Goal: Navigation & Orientation: Find specific page/section

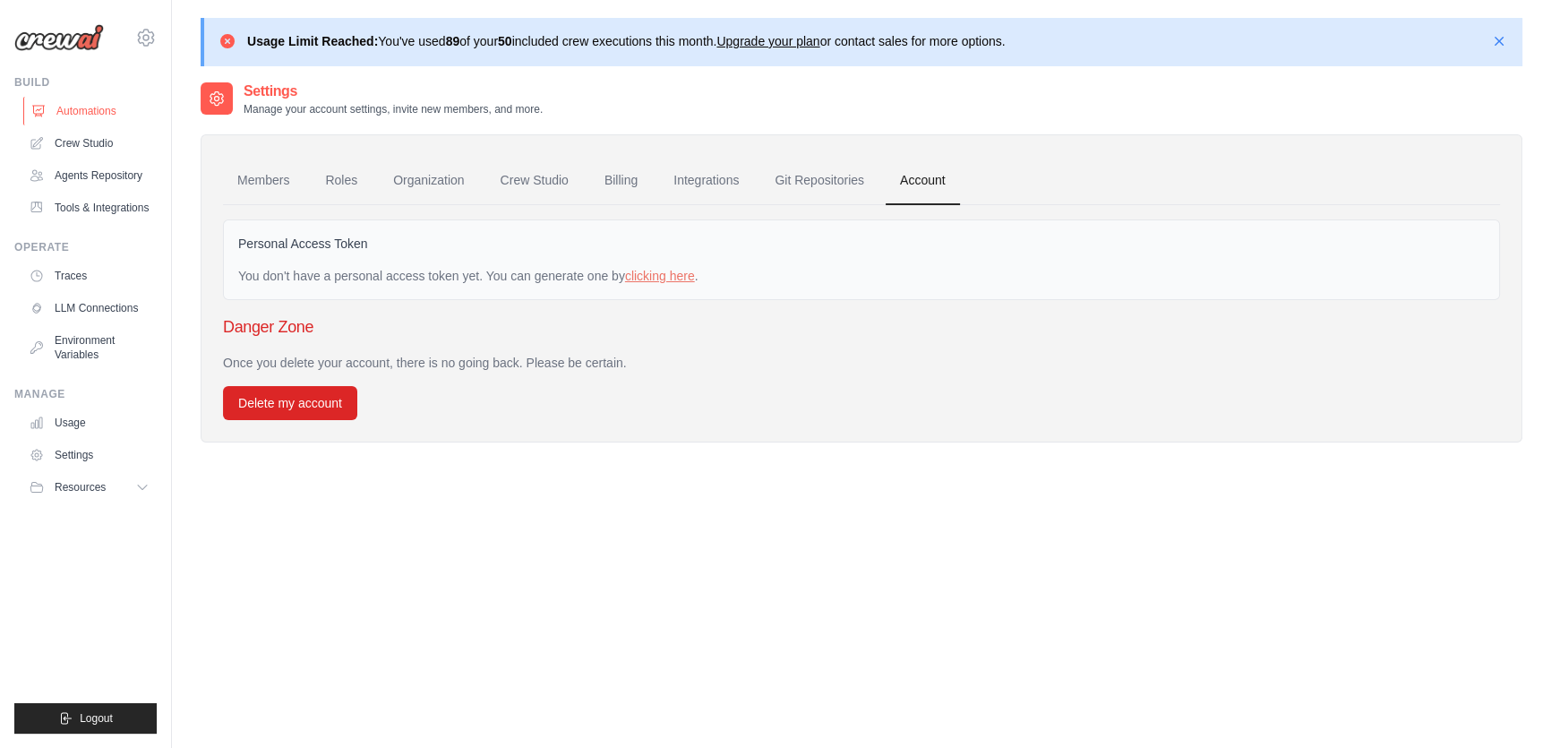
click at [90, 121] on link "Automations" at bounding box center [90, 111] width 135 height 29
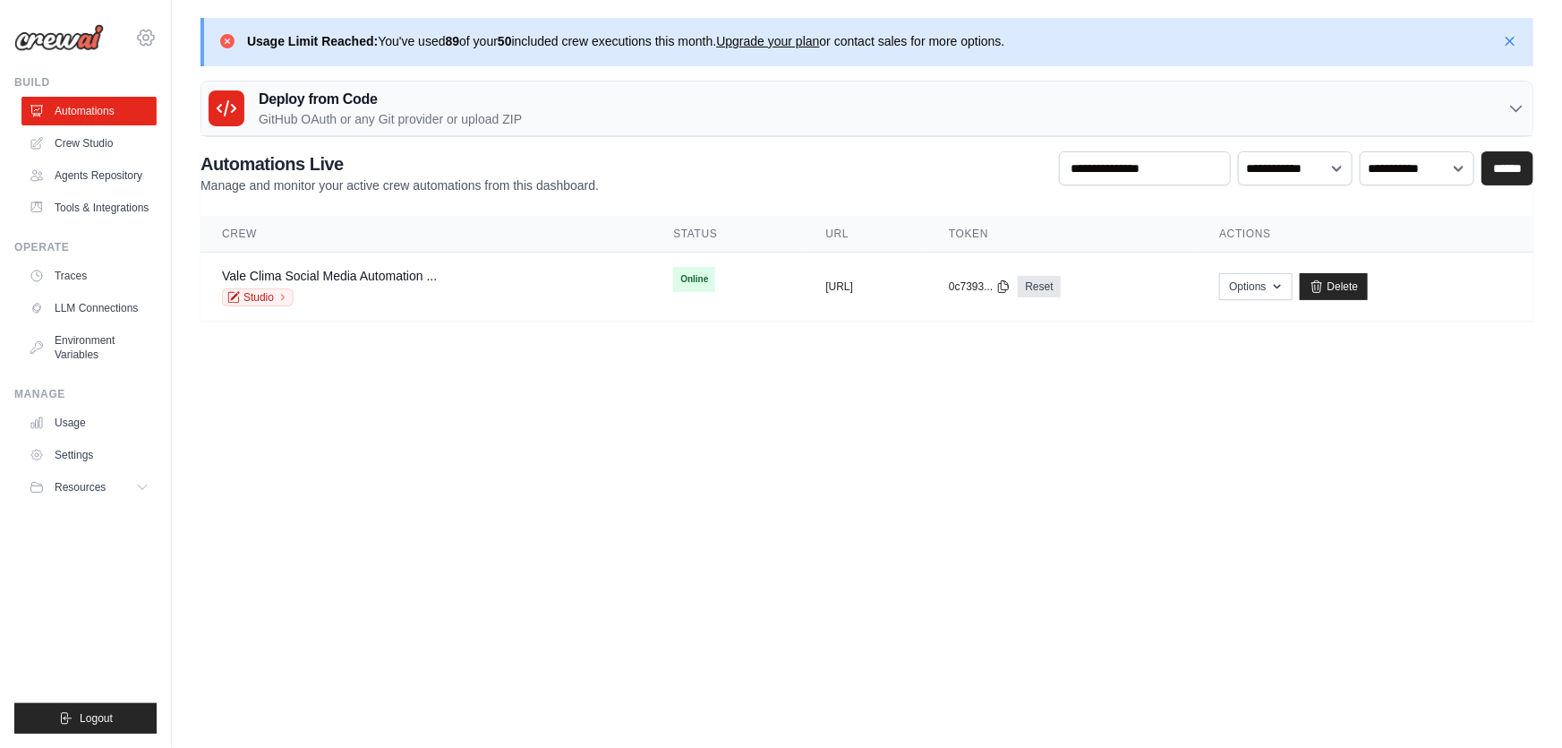
click at [146, 31] on icon at bounding box center [146, 37] width 16 height 15
click at [167, 102] on span "Settings" at bounding box center [221, 111] width 141 height 18
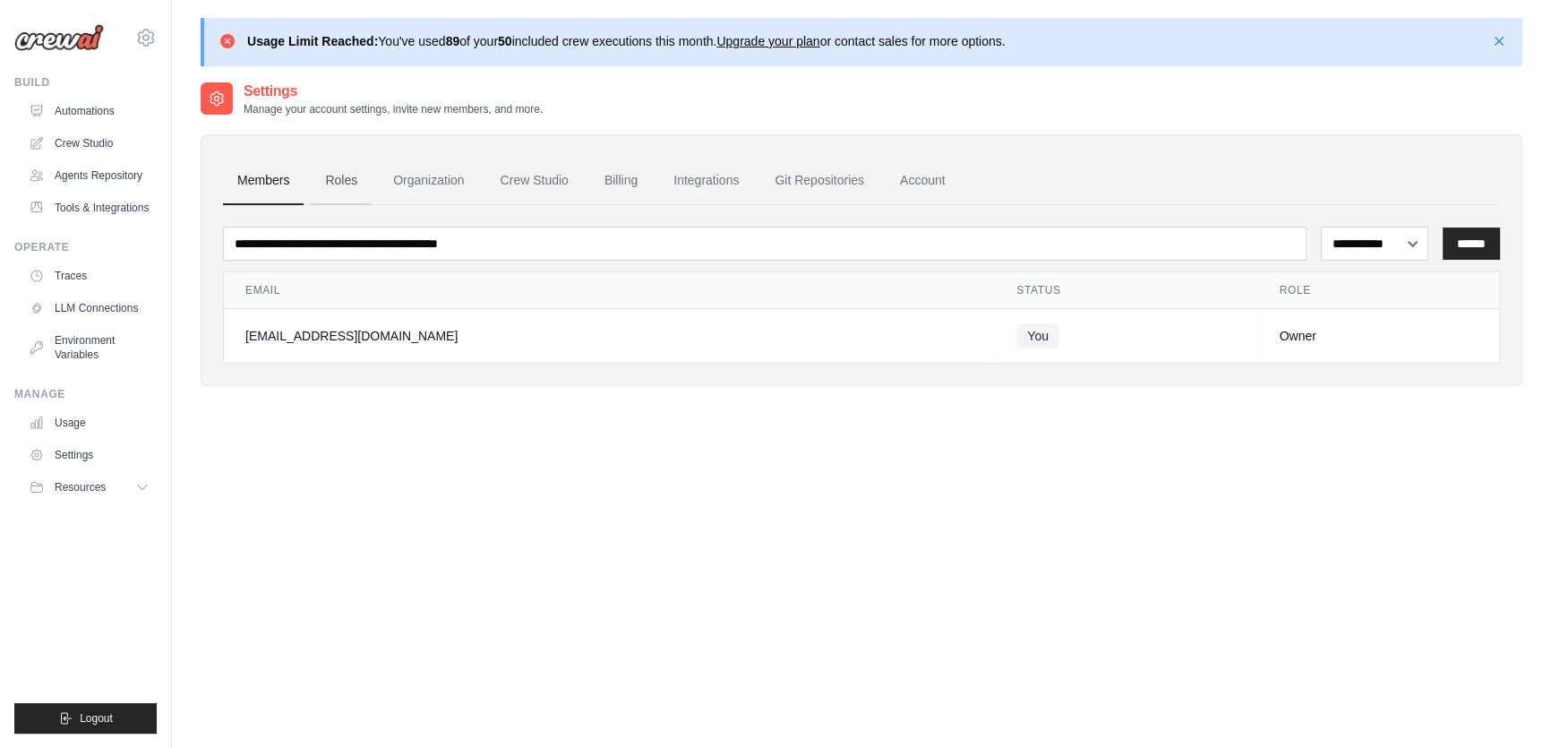
click at [355, 192] on link "Roles" at bounding box center [341, 181] width 61 height 48
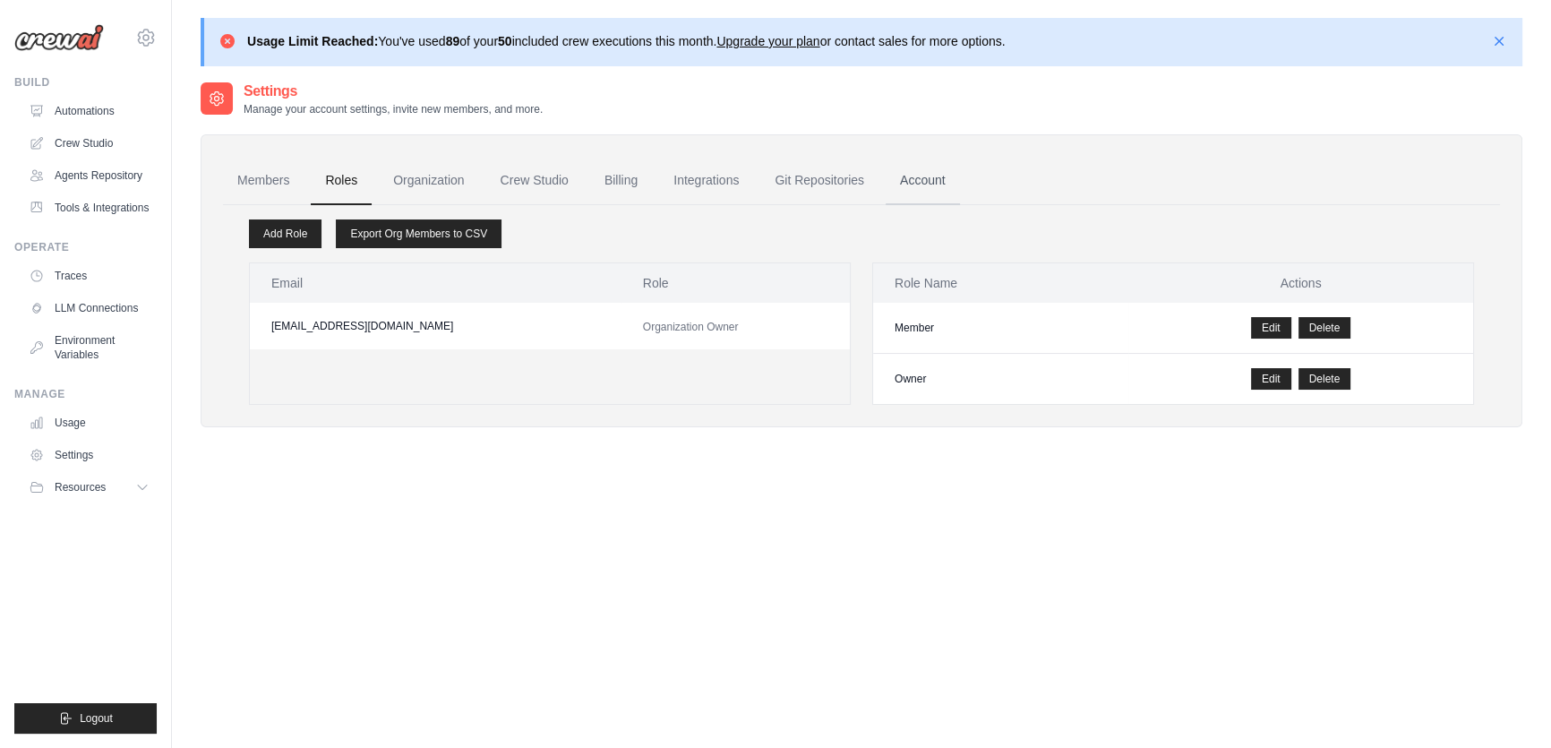
click at [935, 169] on link "Account" at bounding box center [922, 181] width 74 height 48
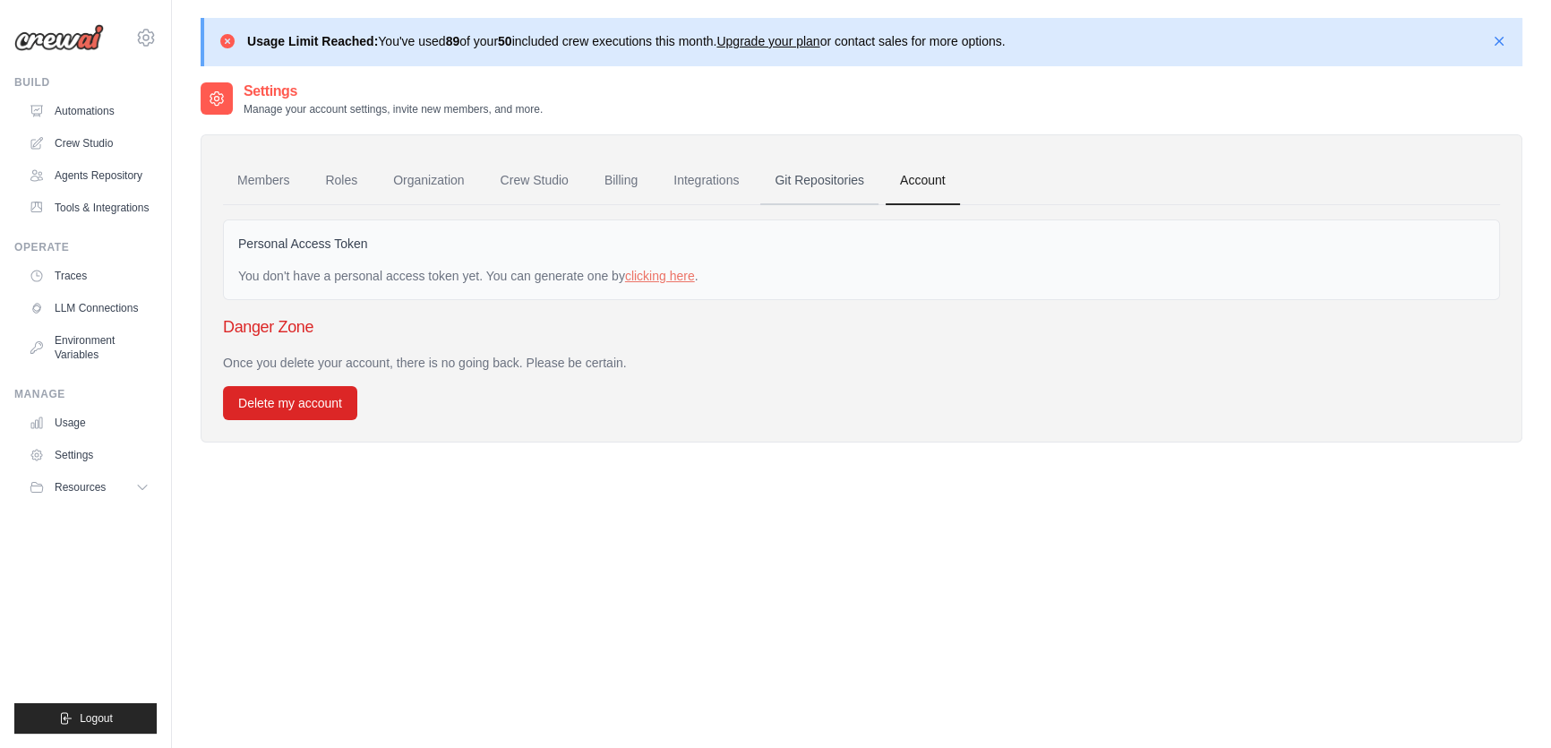
click at [842, 182] on link "Git Repositories" at bounding box center [819, 181] width 118 height 48
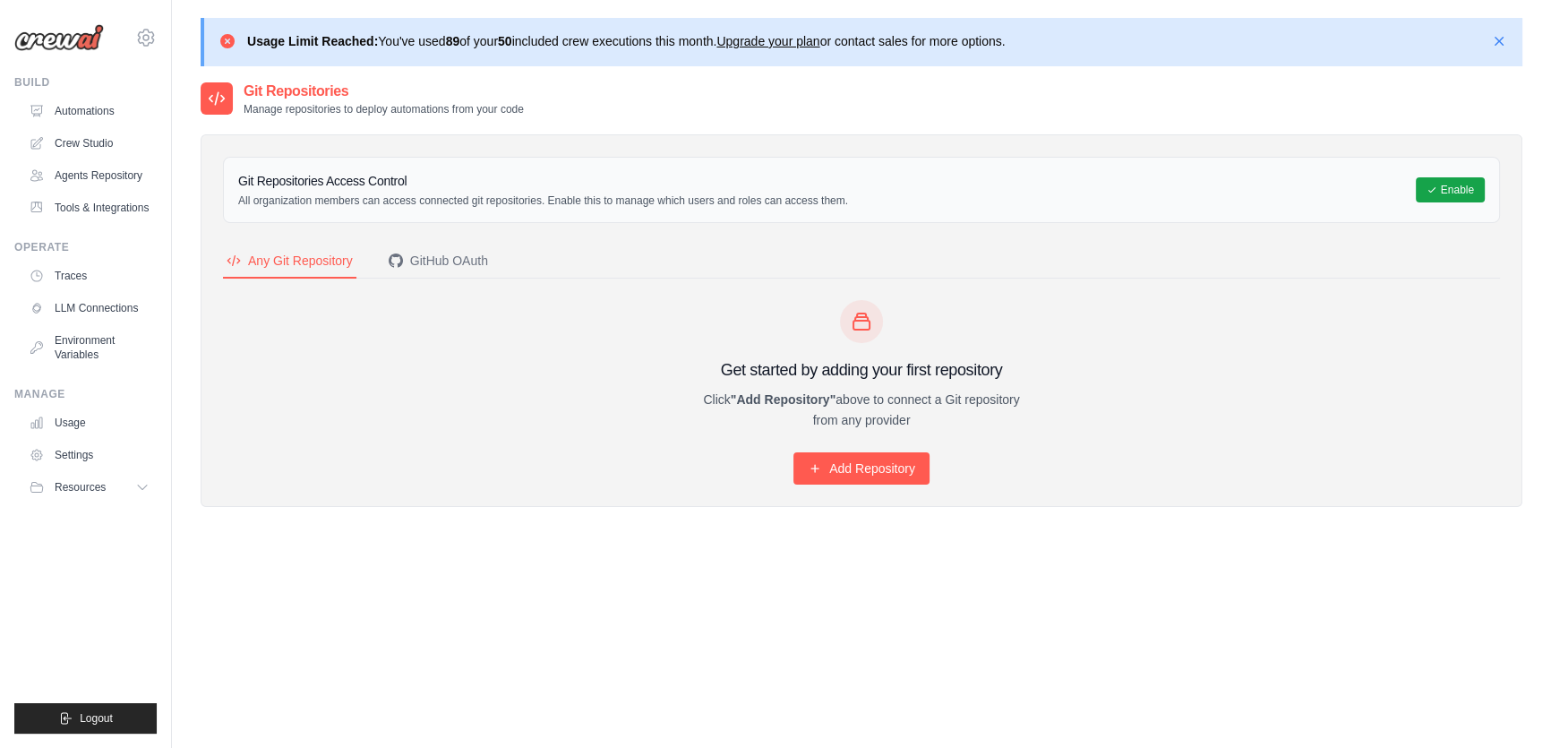
click at [218, 101] on icon at bounding box center [217, 99] width 18 height 18
click at [87, 124] on link "Automations" at bounding box center [90, 111] width 135 height 29
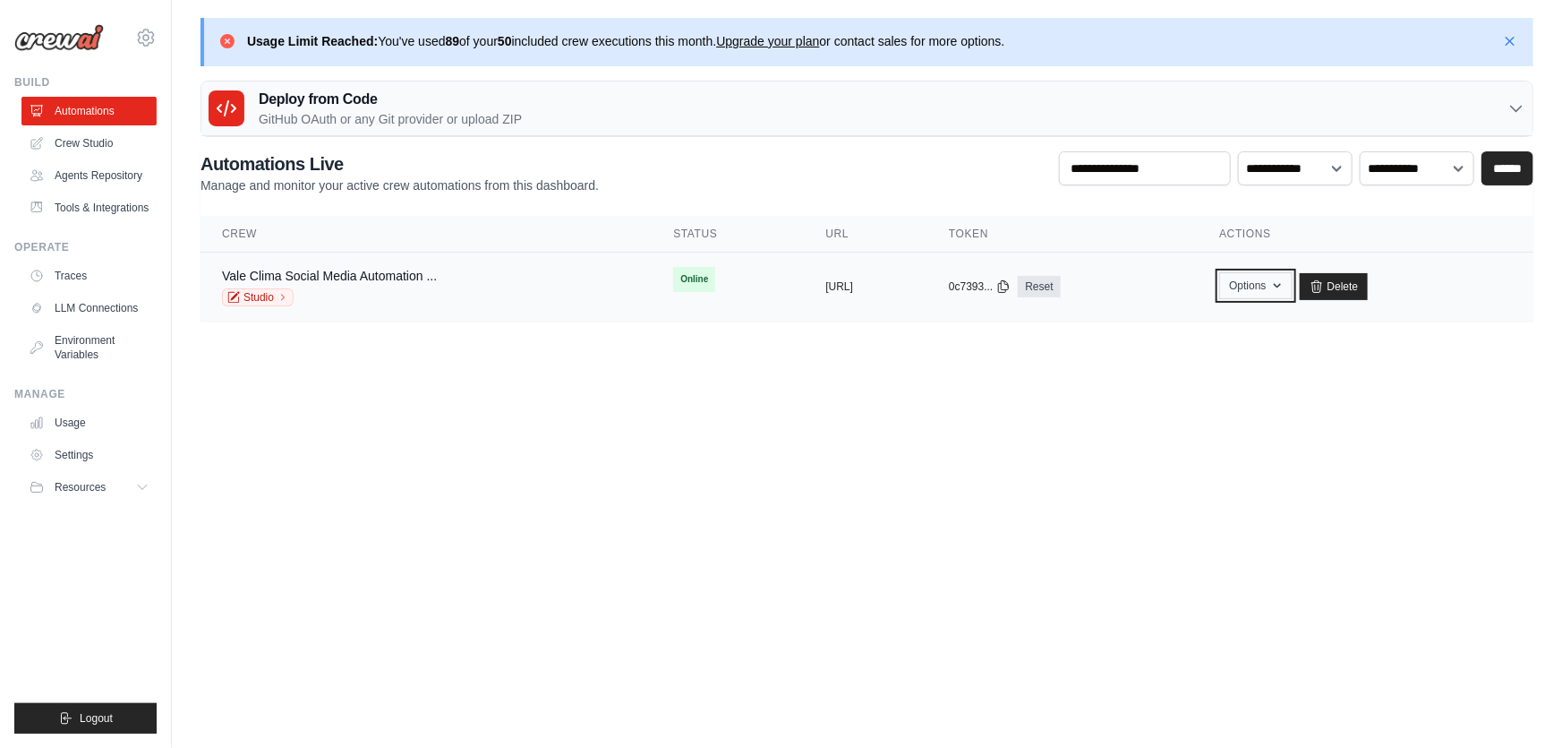
click at [1280, 289] on button "Options" at bounding box center [1255, 285] width 73 height 27
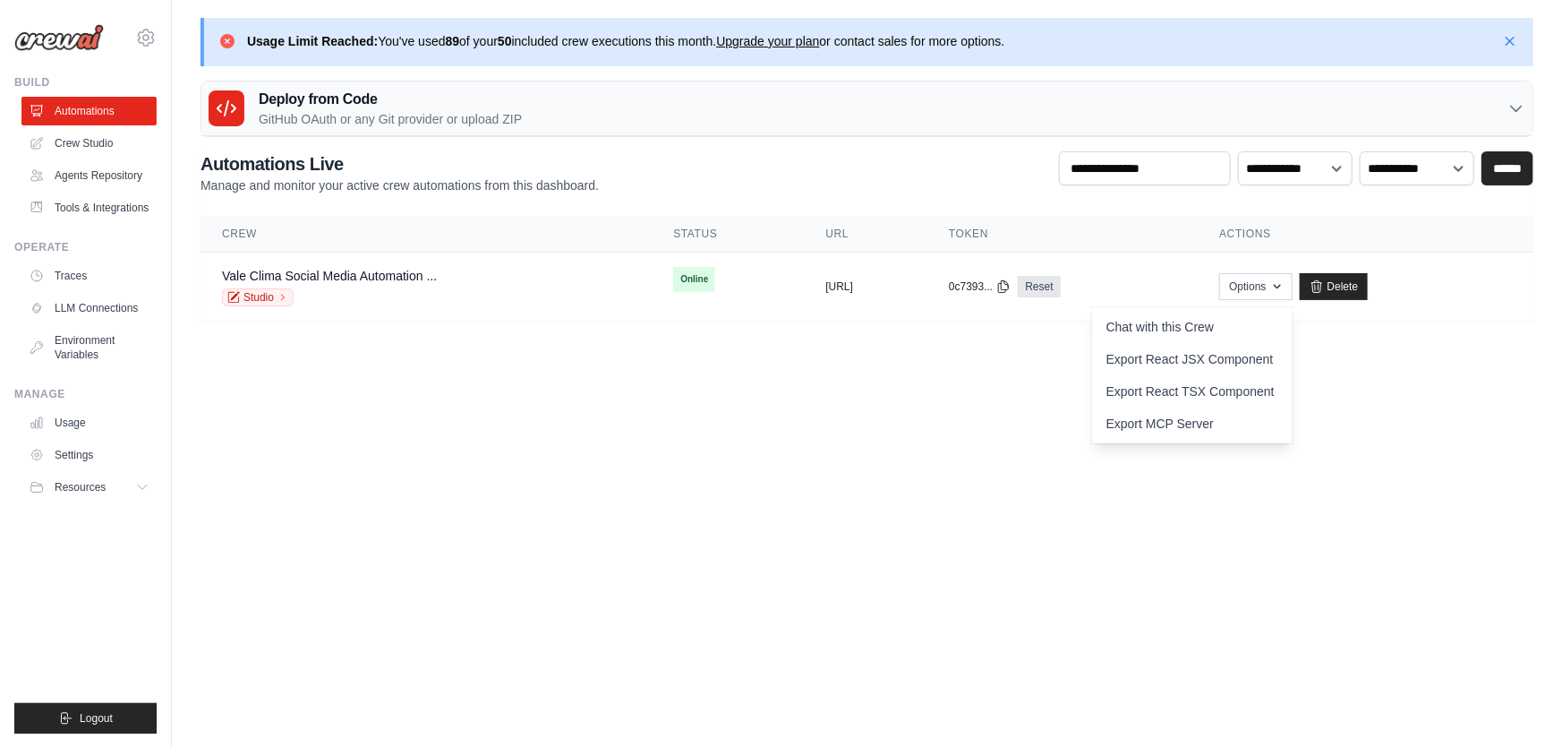
drag, startPoint x: 73, startPoint y: 420, endPoint x: 79, endPoint y: 405, distance: 16.1
click at [73, 420] on link "Usage" at bounding box center [88, 422] width 135 height 29
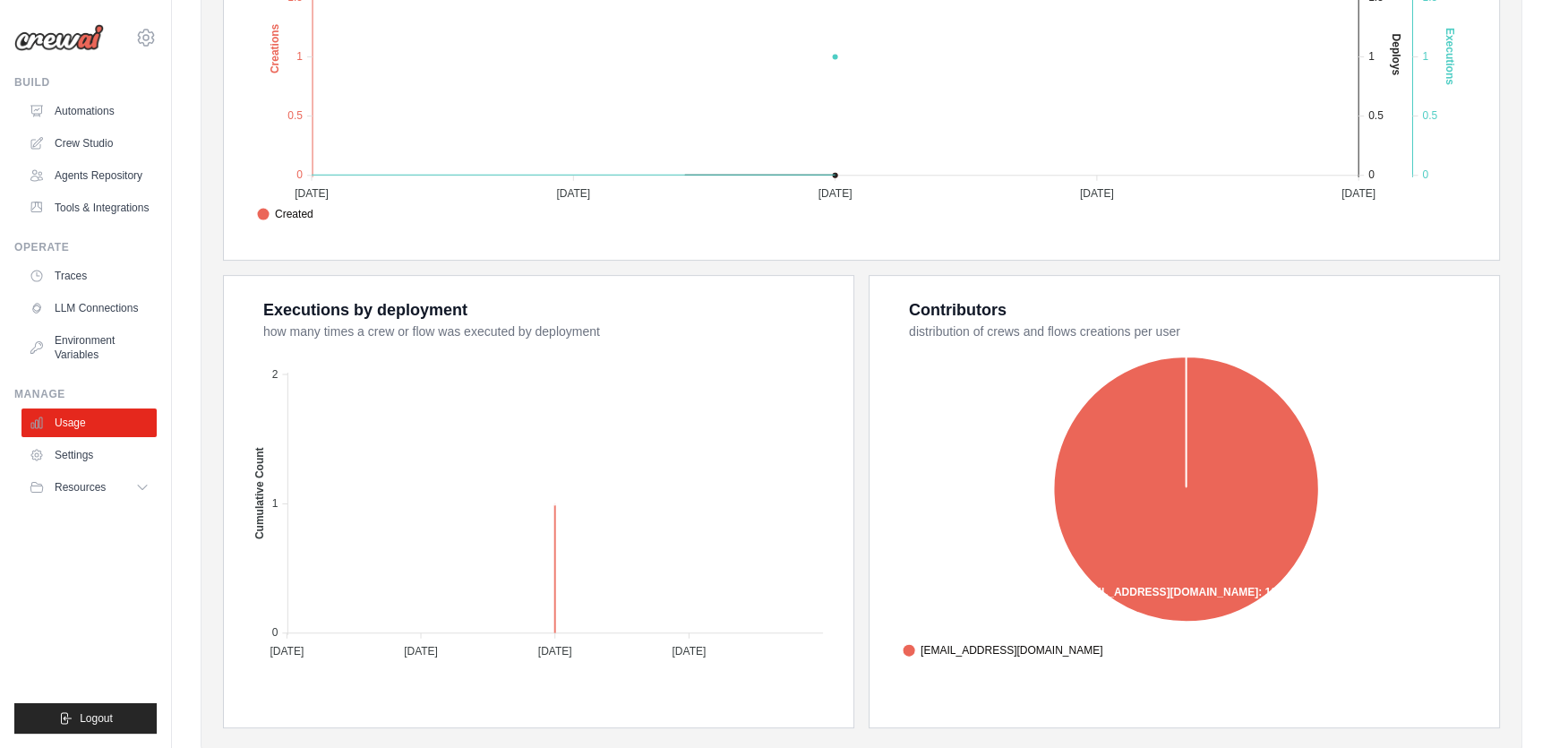
scroll to position [611, 0]
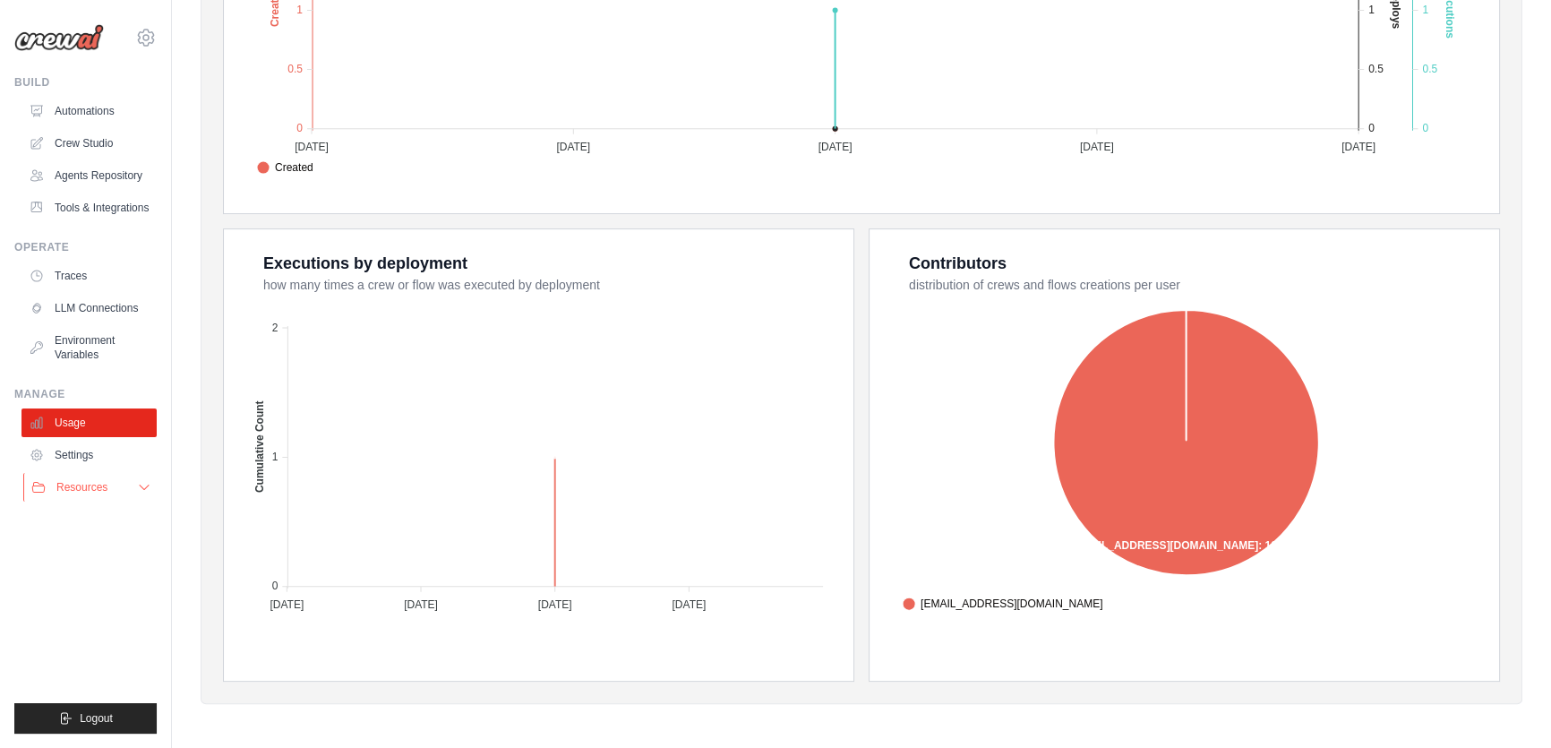
click at [111, 486] on button "Resources" at bounding box center [90, 487] width 135 height 29
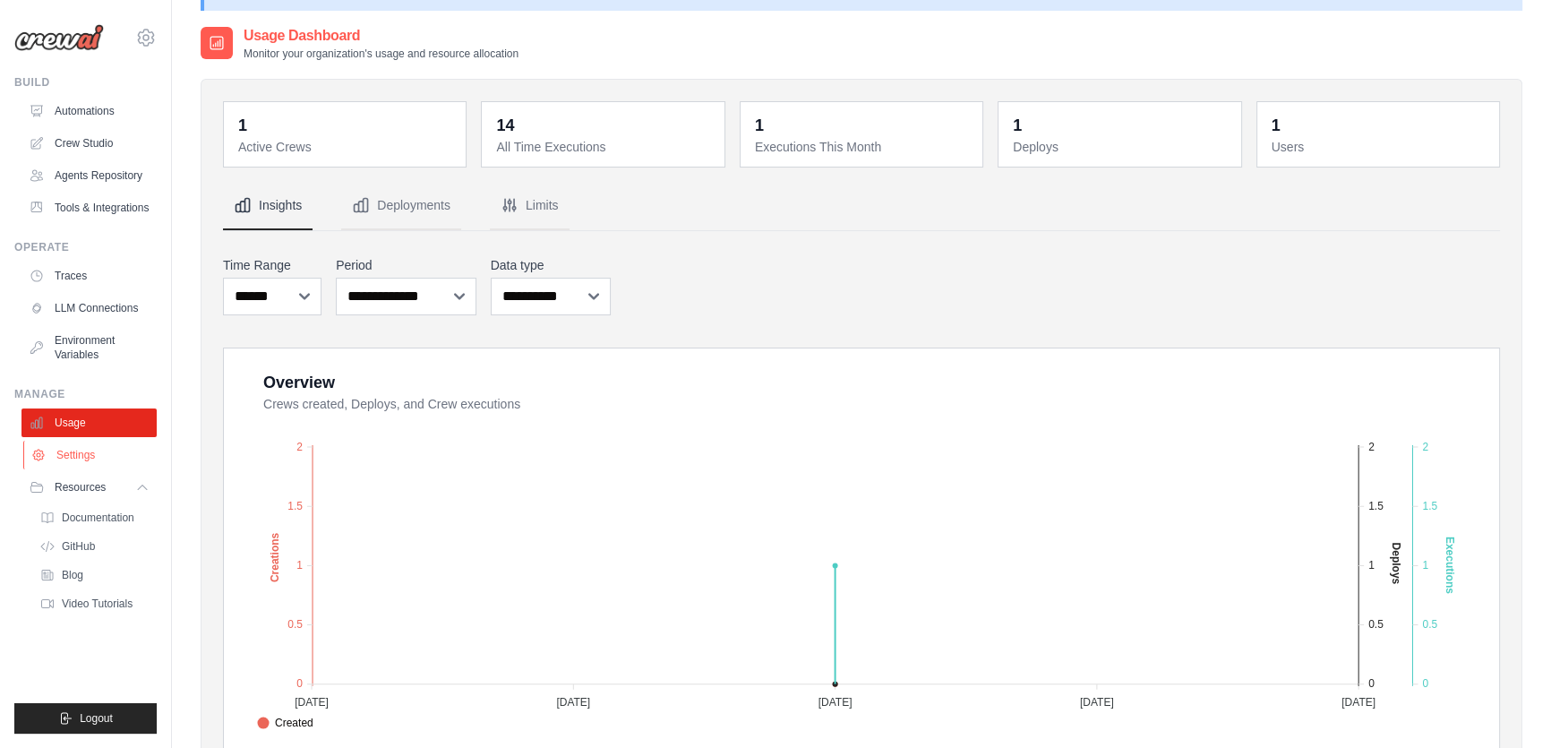
scroll to position [0, 0]
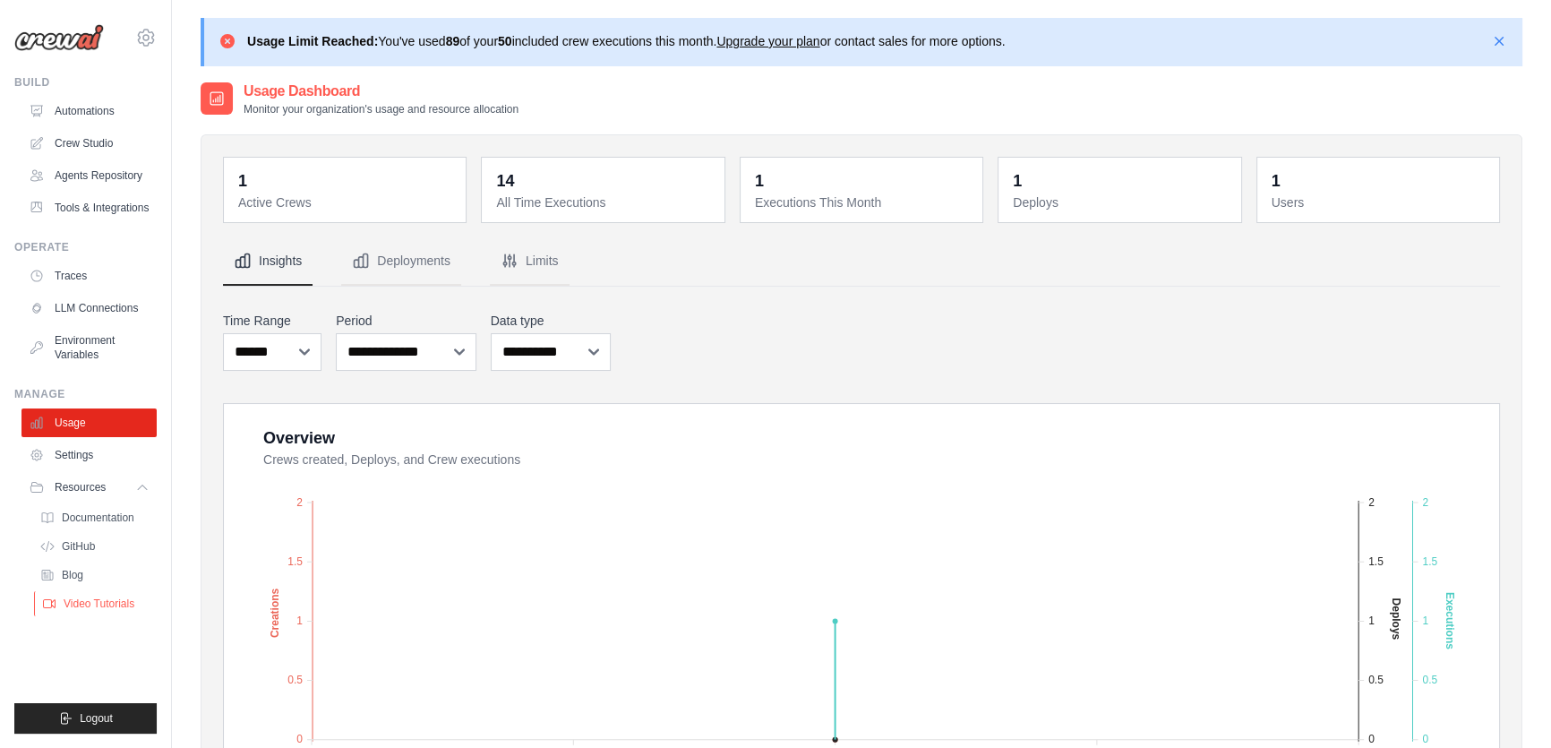
click at [112, 596] on span "Video Tutorials" at bounding box center [99, 603] width 71 height 14
click at [221, 90] on icon at bounding box center [217, 99] width 18 height 18
click at [218, 38] on icon at bounding box center [227, 41] width 18 height 18
click at [242, 44] on div "Usage Limit Reached: You've used 89 of your 50 included crew executions this mo…" at bounding box center [862, 42] width 1289 height 20
click at [219, 38] on icon at bounding box center [227, 41] width 18 height 18
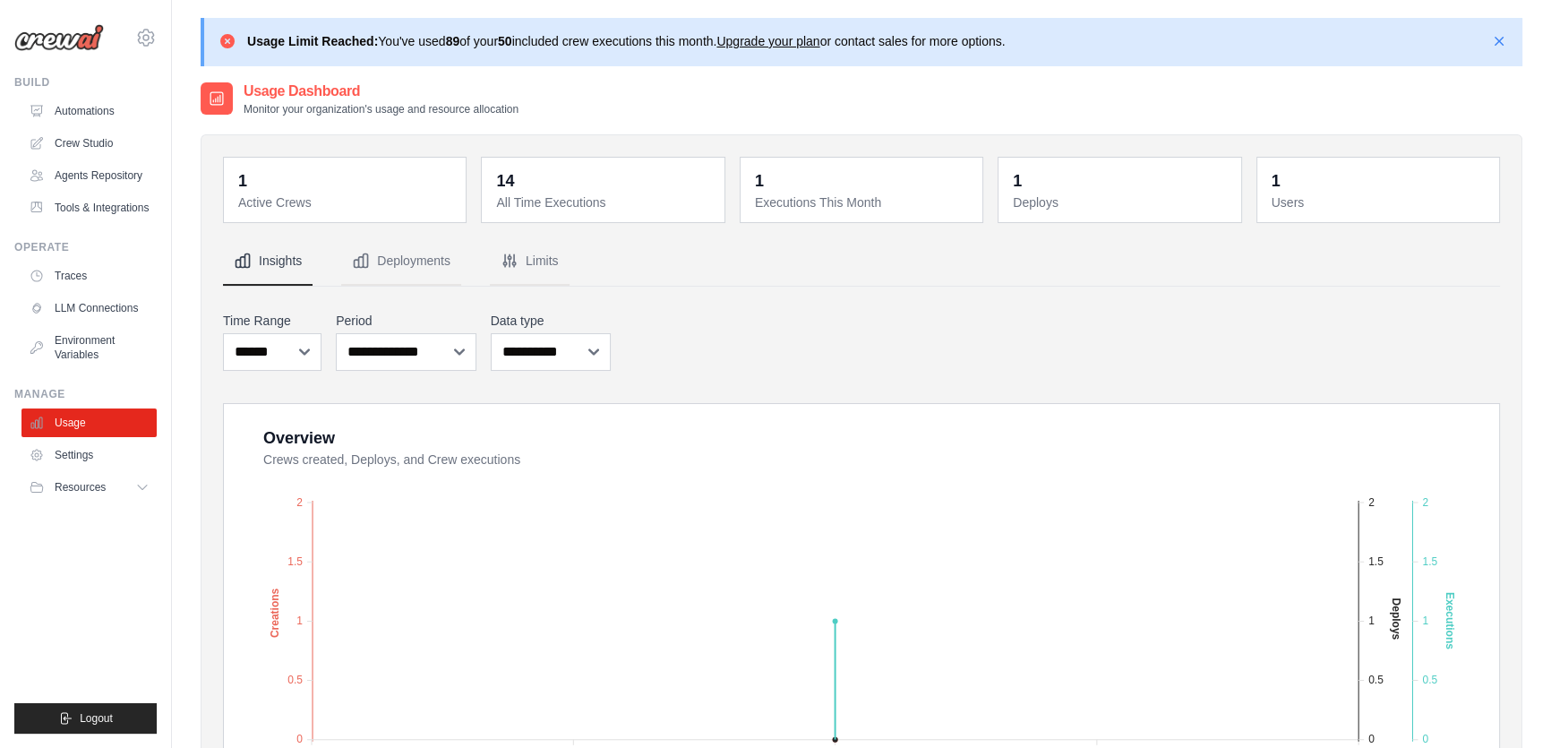
click at [219, 38] on icon at bounding box center [227, 41] width 18 height 18
click at [223, 24] on div "Usage Limit Reached: You've used 89 of your 50 included crew executions this mo…" at bounding box center [861, 42] width 1321 height 48
click at [1498, 47] on icon "button" at bounding box center [1499, 40] width 18 height 18
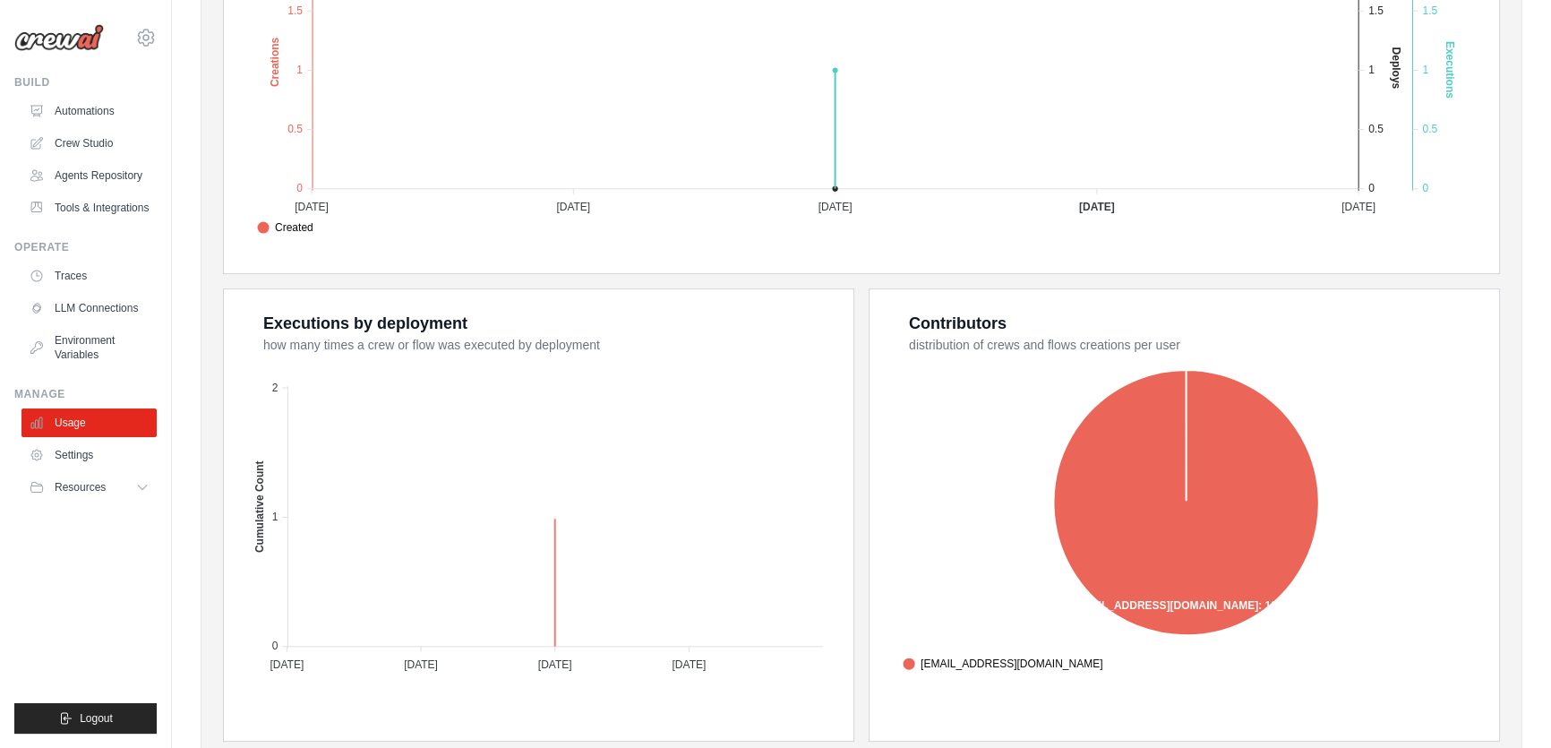
scroll to position [162, 0]
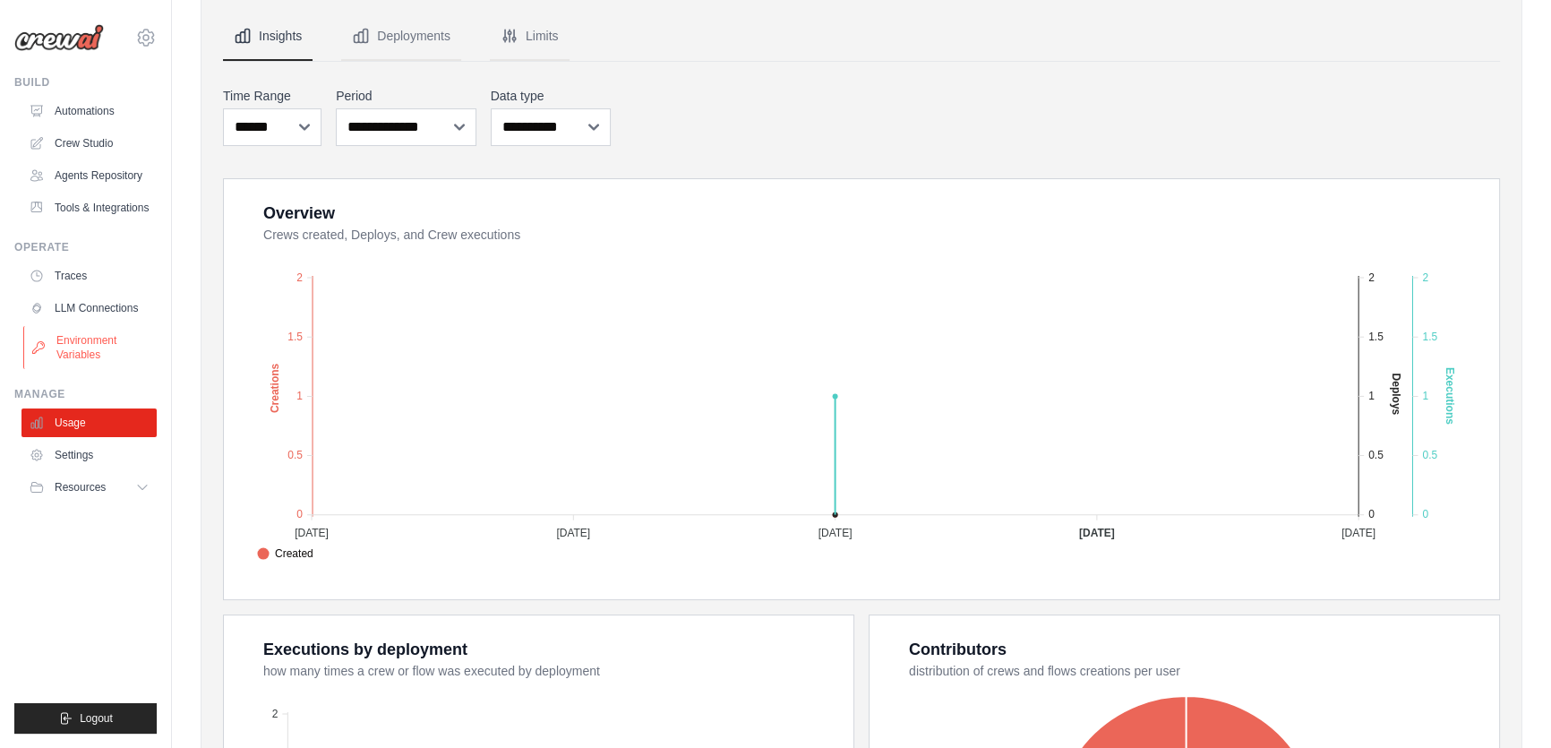
click at [67, 340] on link "Environment Variables" at bounding box center [90, 347] width 135 height 43
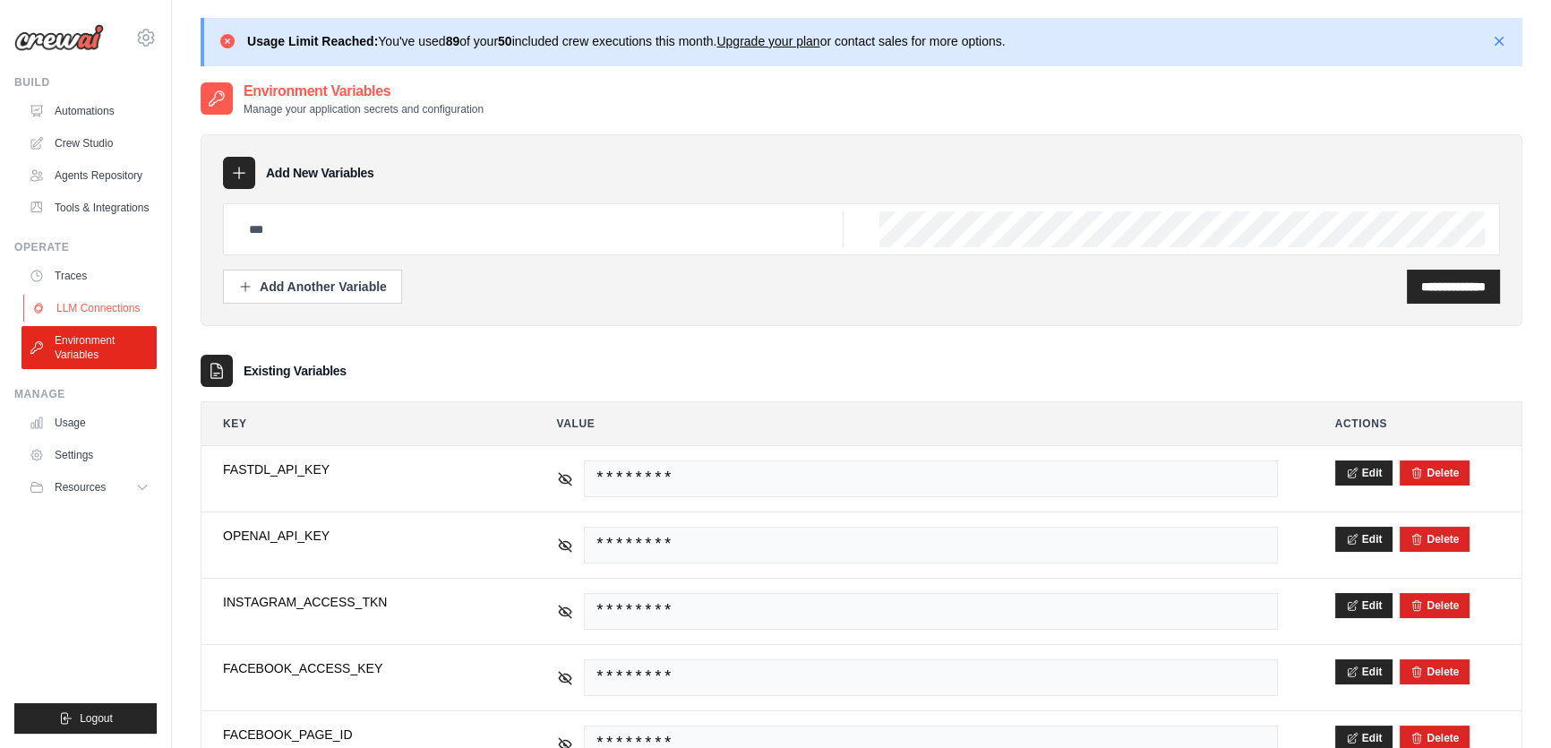
click at [70, 310] on link "LLM Connections" at bounding box center [90, 308] width 135 height 29
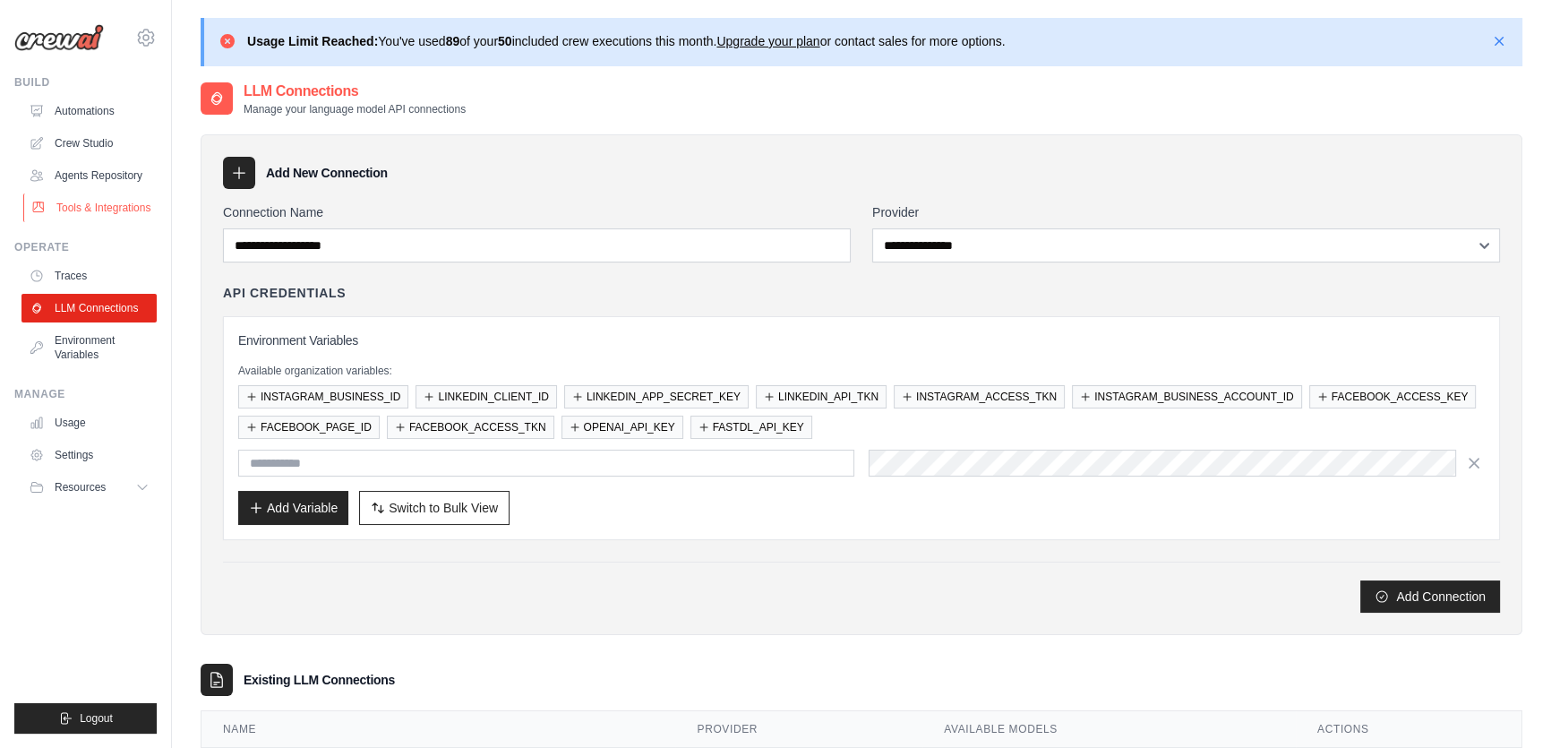
click at [98, 193] on link "Tools & Integrations" at bounding box center [90, 207] width 135 height 29
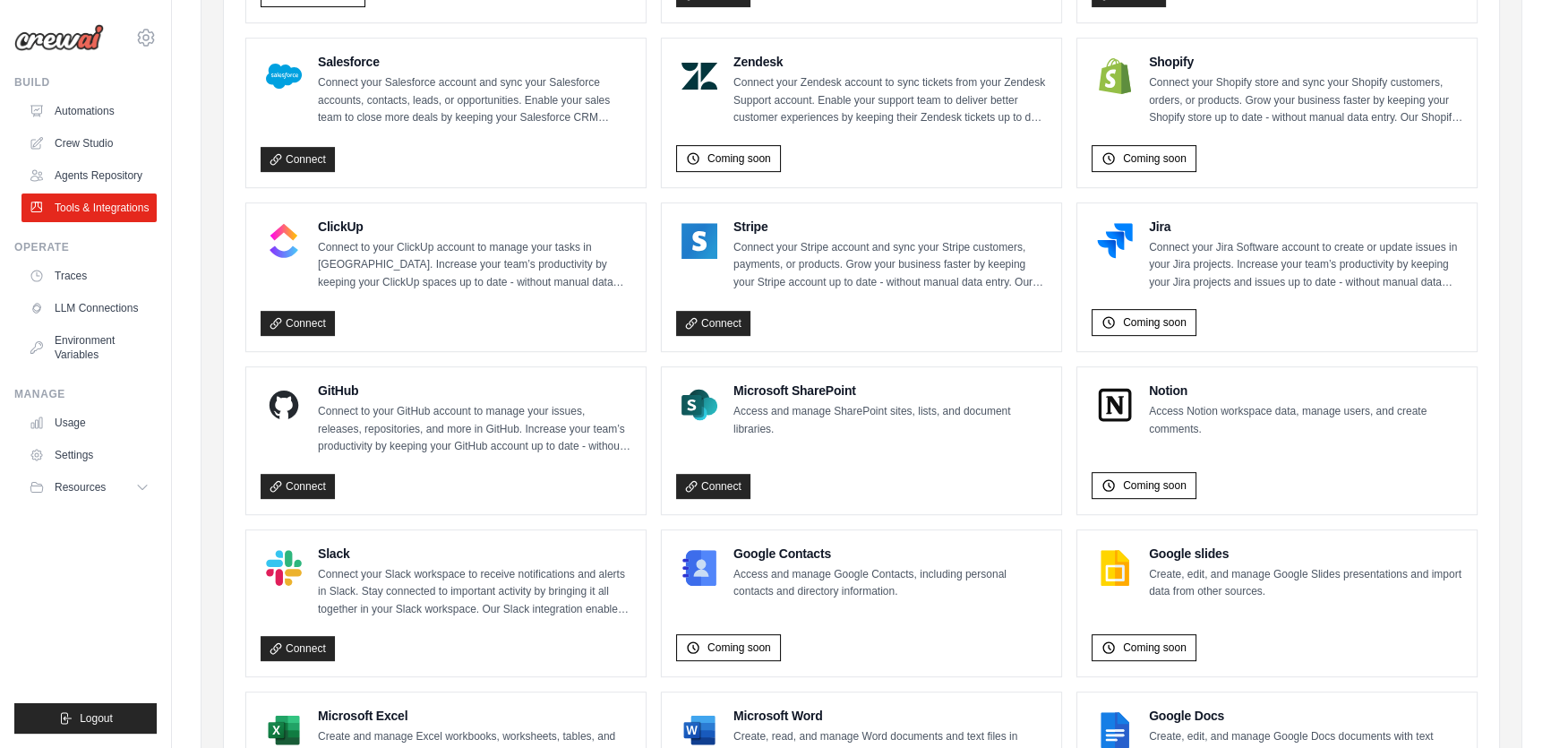
scroll to position [1039, 0]
